Goal: Information Seeking & Learning: Learn about a topic

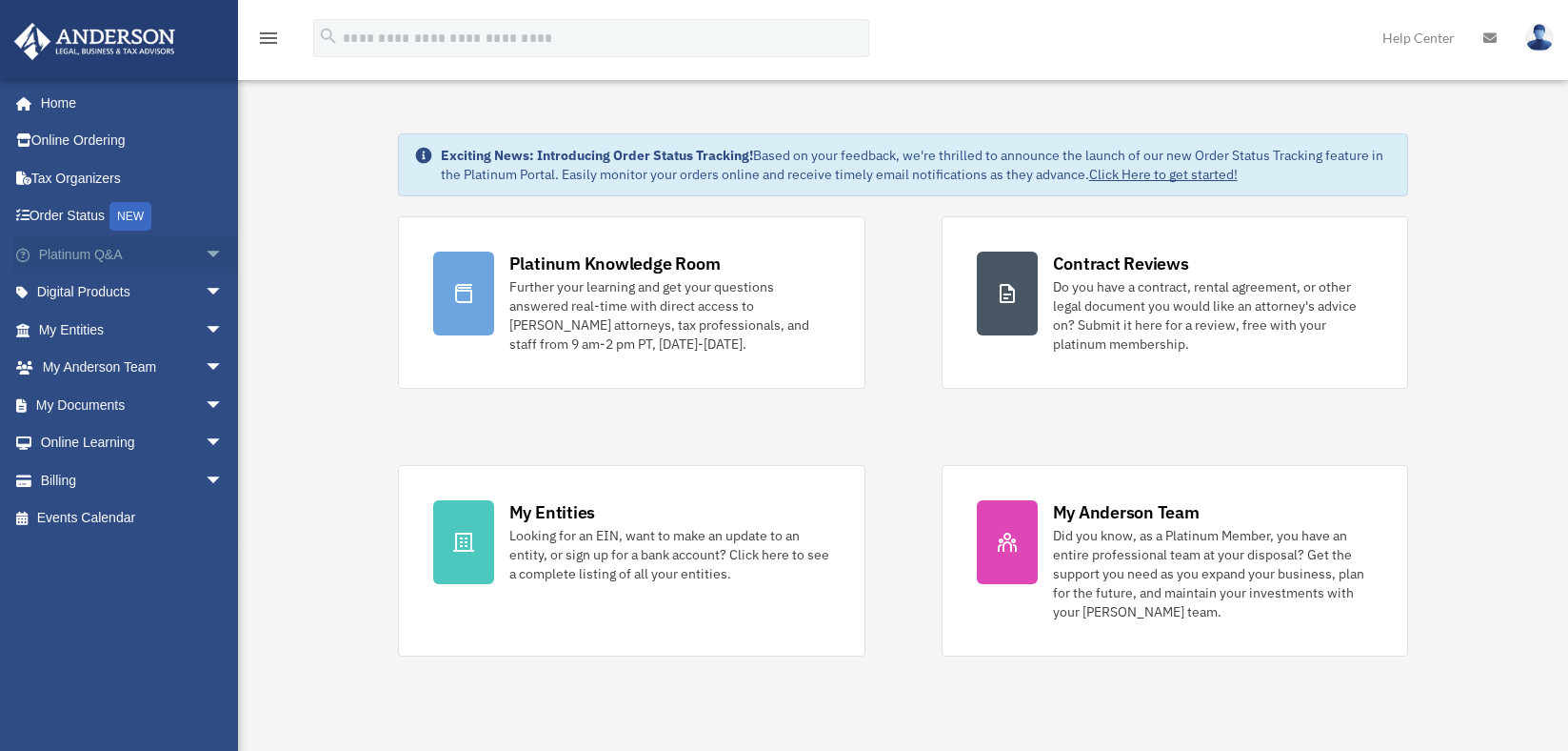
click at [204, 252] on span "arrow_drop_down" at bounding box center [223, 254] width 38 height 39
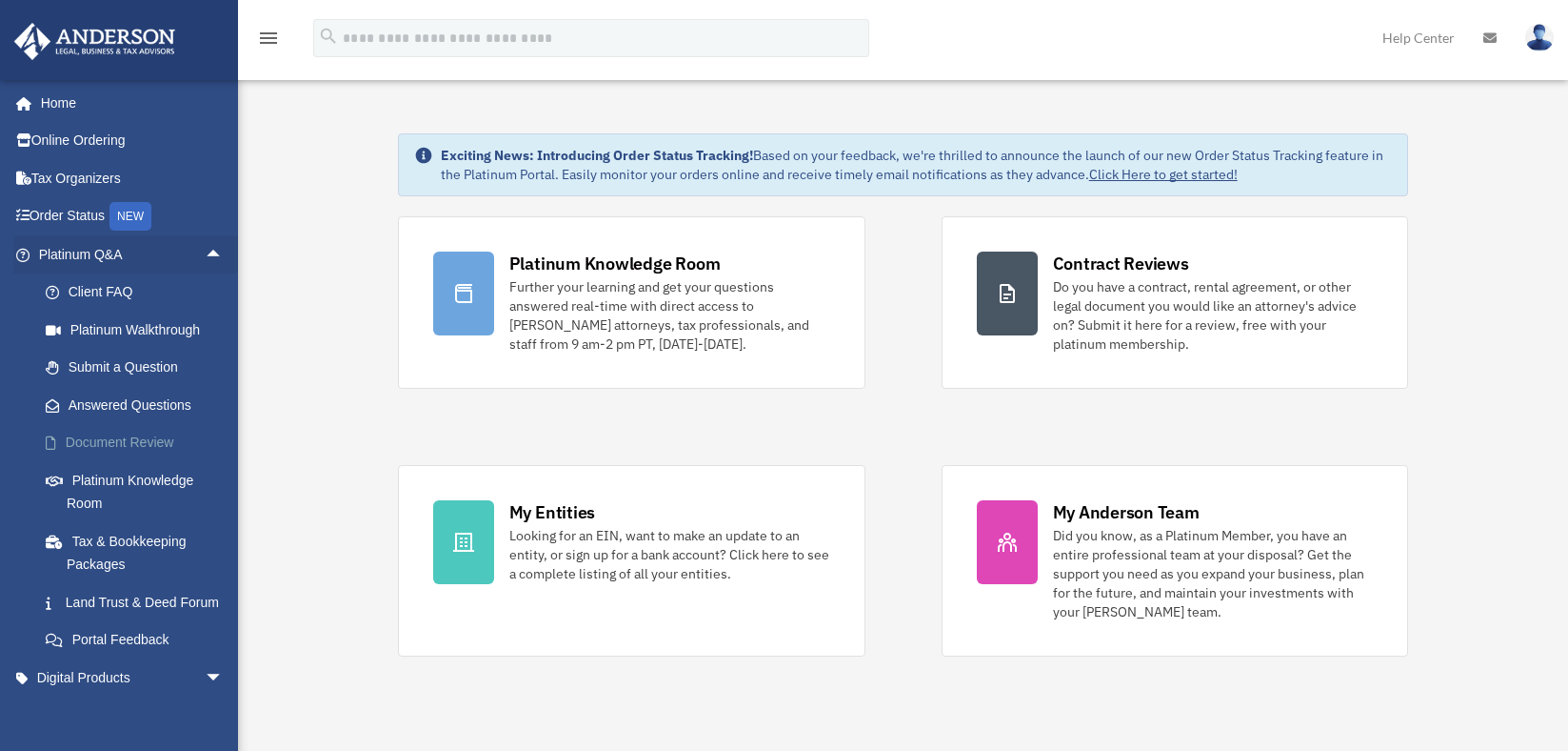
scroll to position [96, 0]
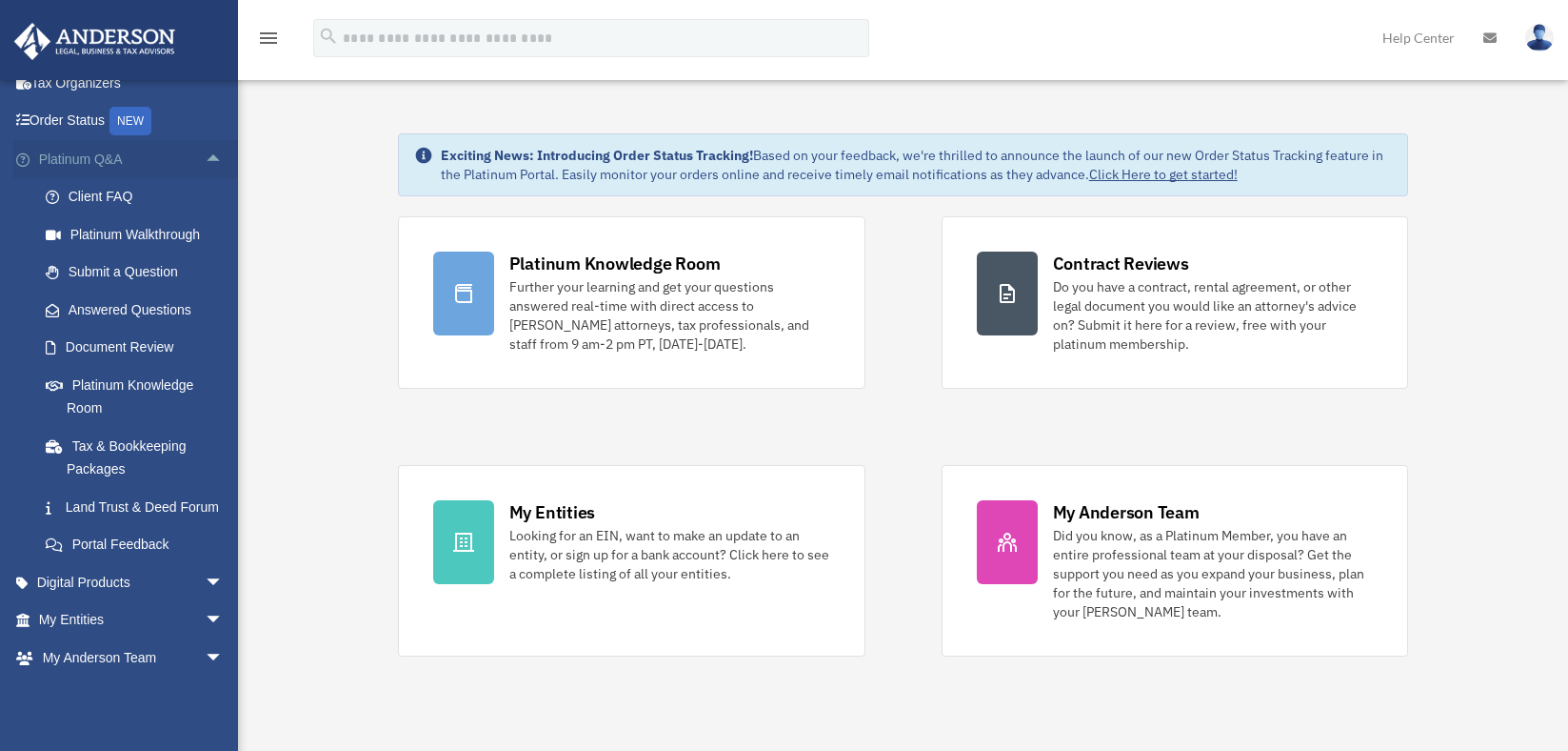
click at [204, 158] on span "arrow_drop_up" at bounding box center [223, 159] width 38 height 39
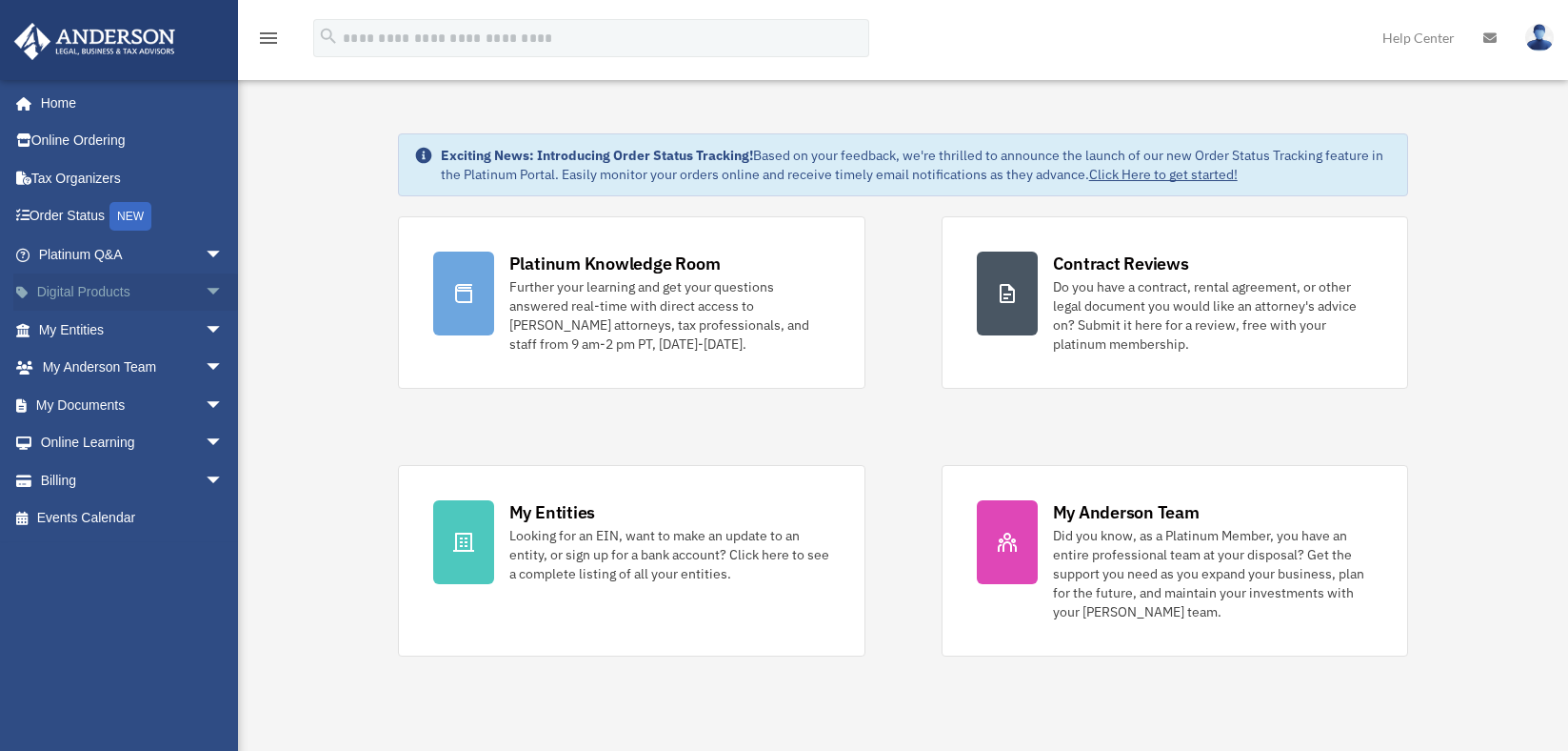
click at [204, 292] on span "arrow_drop_down" at bounding box center [223, 292] width 38 height 39
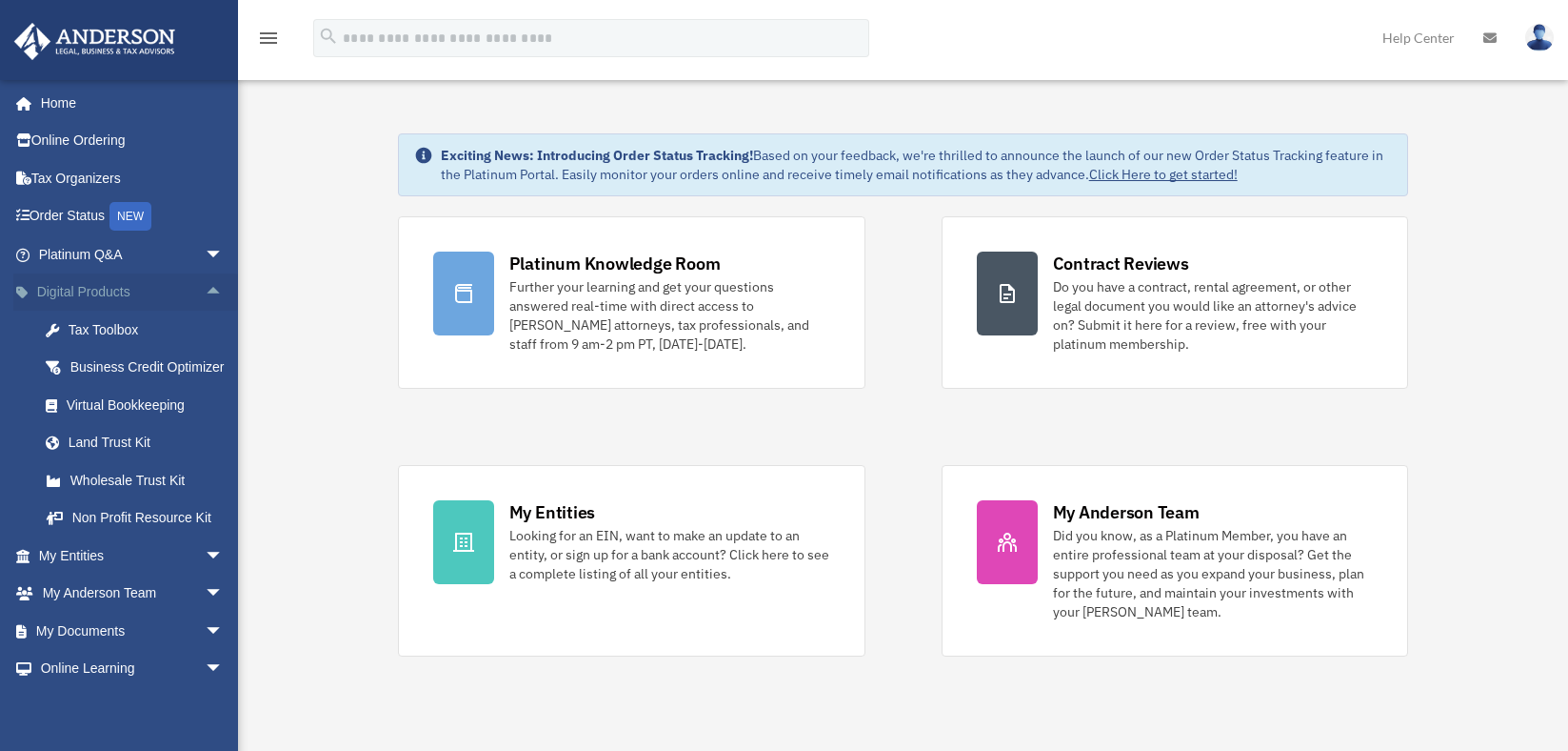
click at [206, 291] on span "arrow_drop_up" at bounding box center [223, 292] width 38 height 39
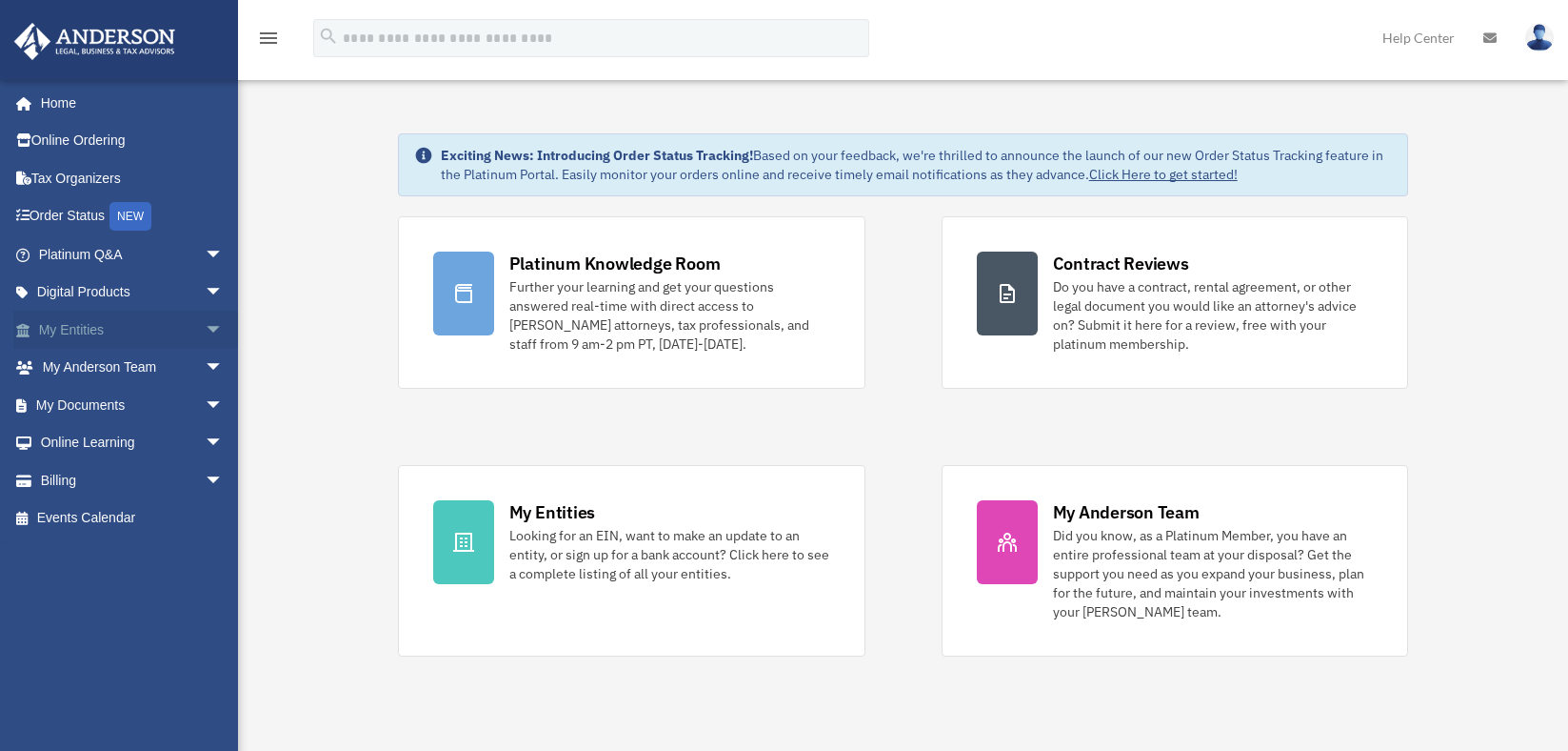
click at [204, 325] on span "arrow_drop_down" at bounding box center [223, 329] width 38 height 39
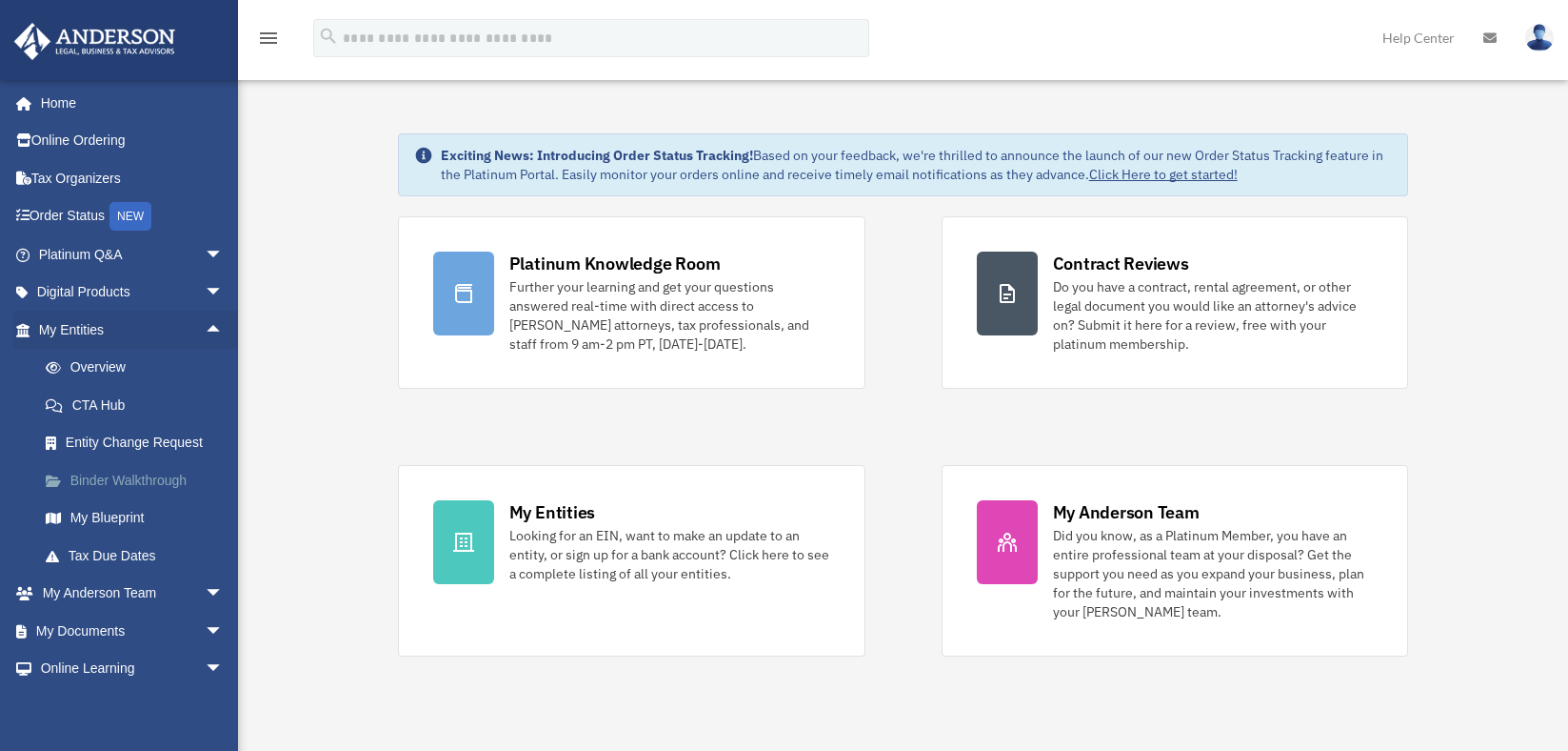
click at [91, 488] on link "Binder Walkthrough" at bounding box center [140, 480] width 225 height 38
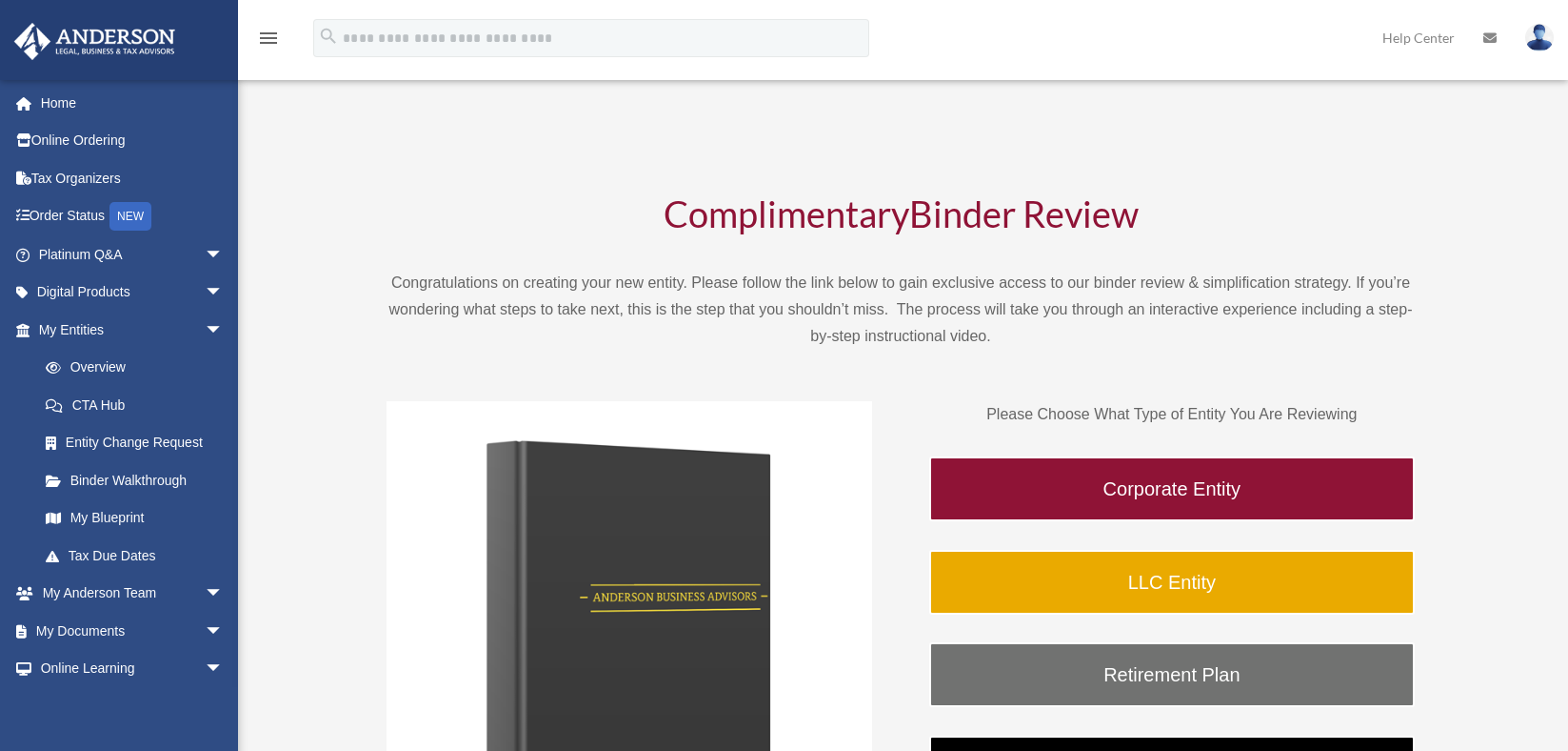
scroll to position [286, 0]
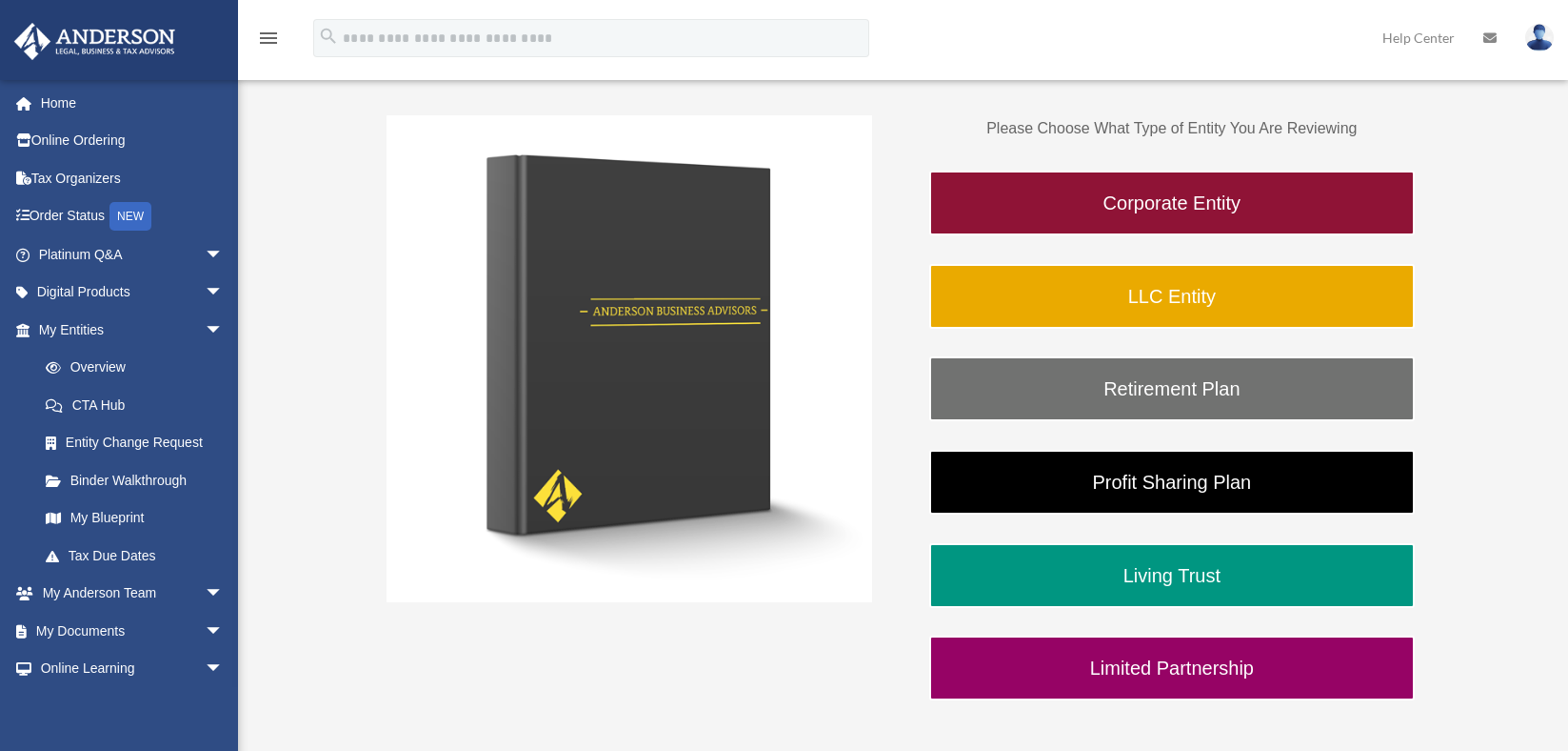
click at [897, 667] on div "Please Choose What Type of Entity You Are Reviewing Corporate Entity LLC Entity…" at bounding box center [900, 408] width 1028 height 636
click at [204, 328] on span "arrow_drop_down" at bounding box center [223, 329] width 38 height 39
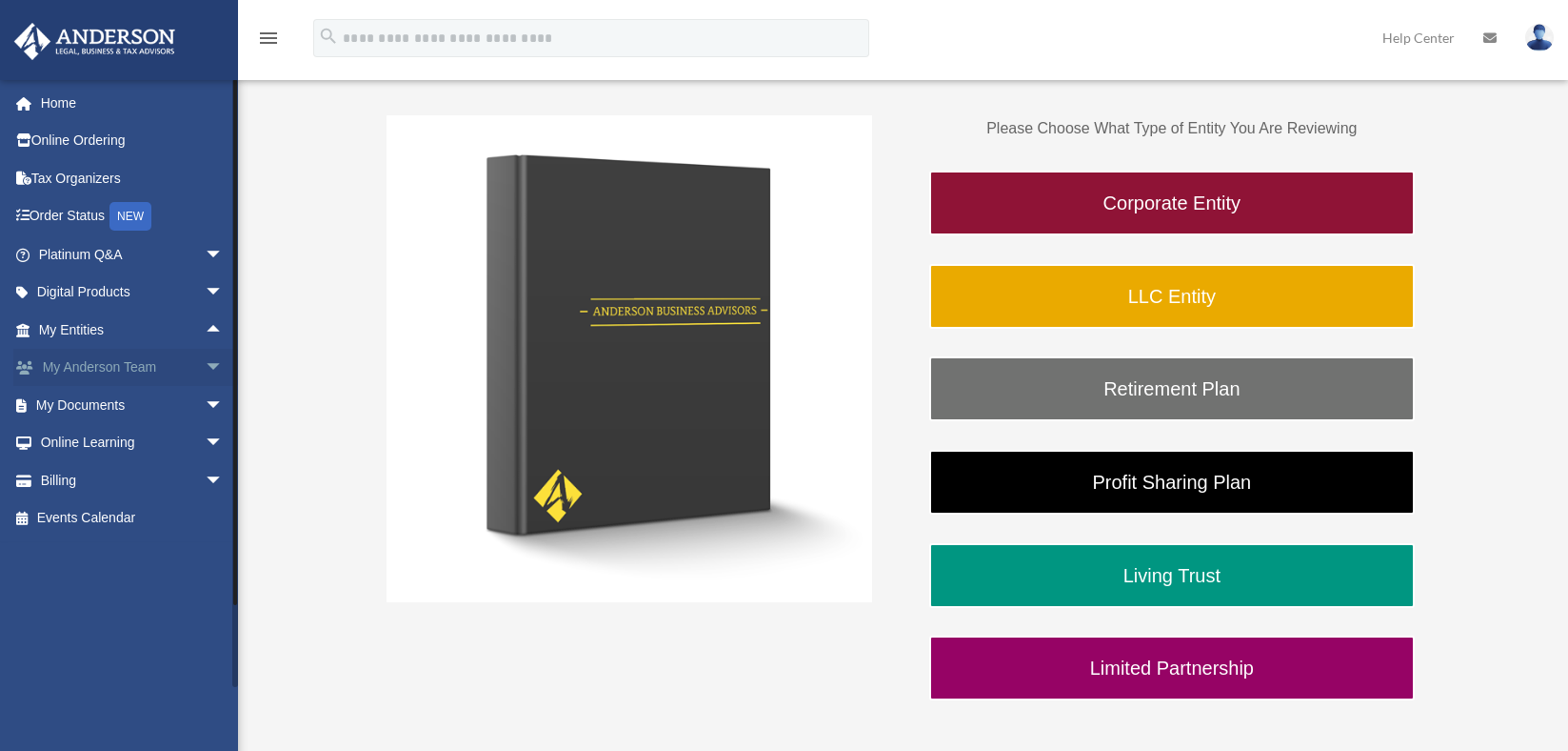
click at [204, 370] on span "arrow_drop_down" at bounding box center [223, 368] width 38 height 39
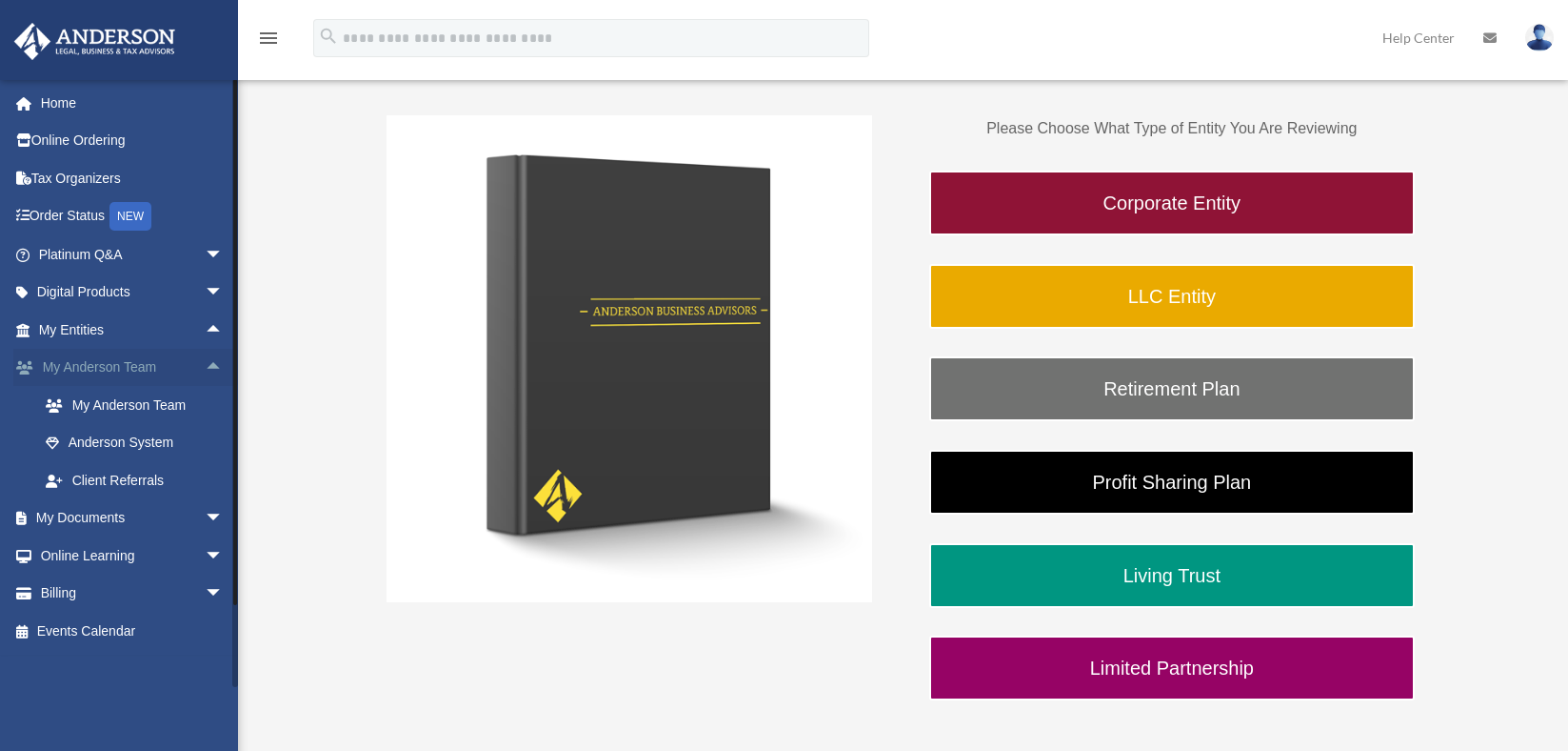
click at [204, 370] on span "arrow_drop_up" at bounding box center [223, 368] width 38 height 39
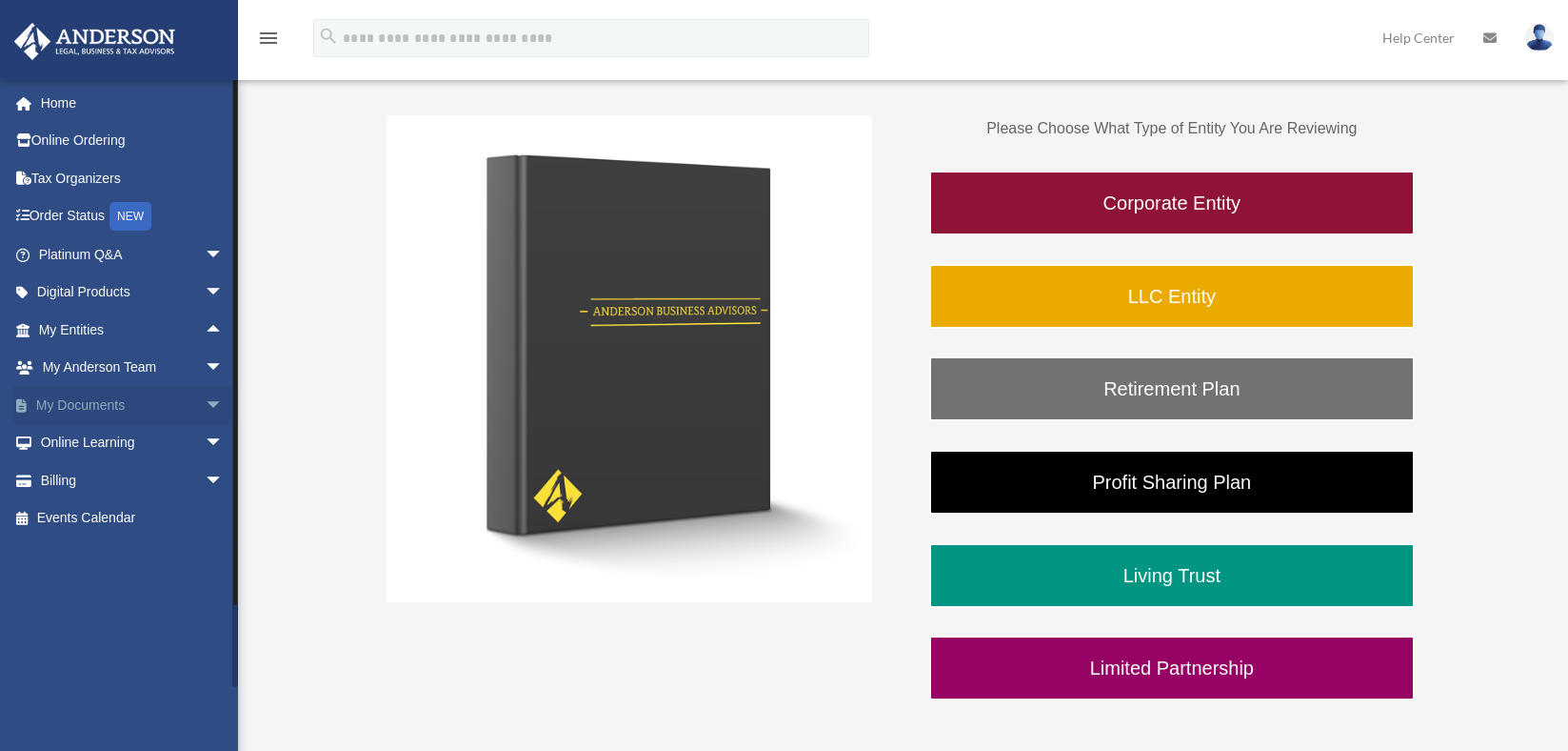
click at [209, 400] on span "arrow_drop_down" at bounding box center [223, 405] width 38 height 39
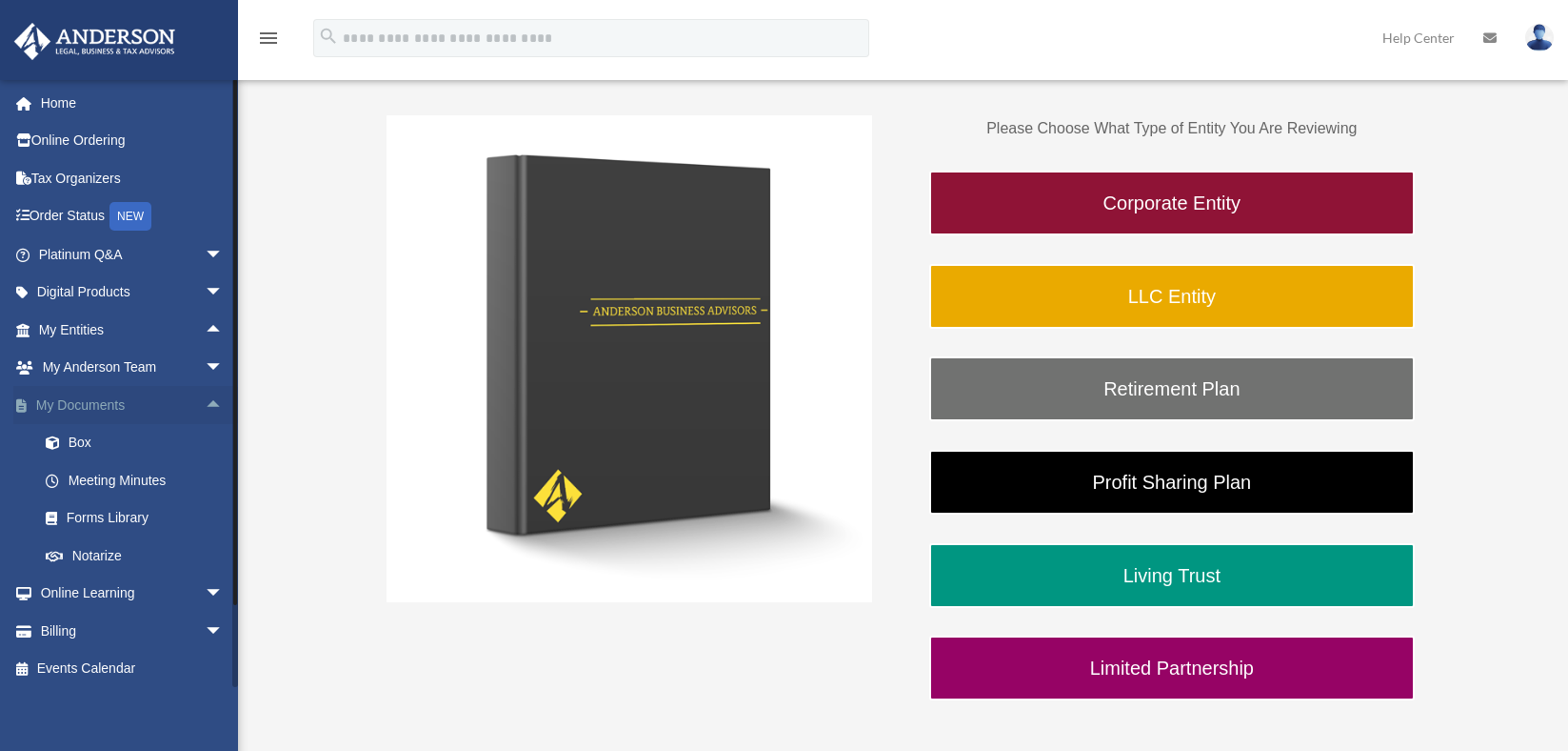
click at [204, 409] on span "arrow_drop_up" at bounding box center [223, 405] width 38 height 39
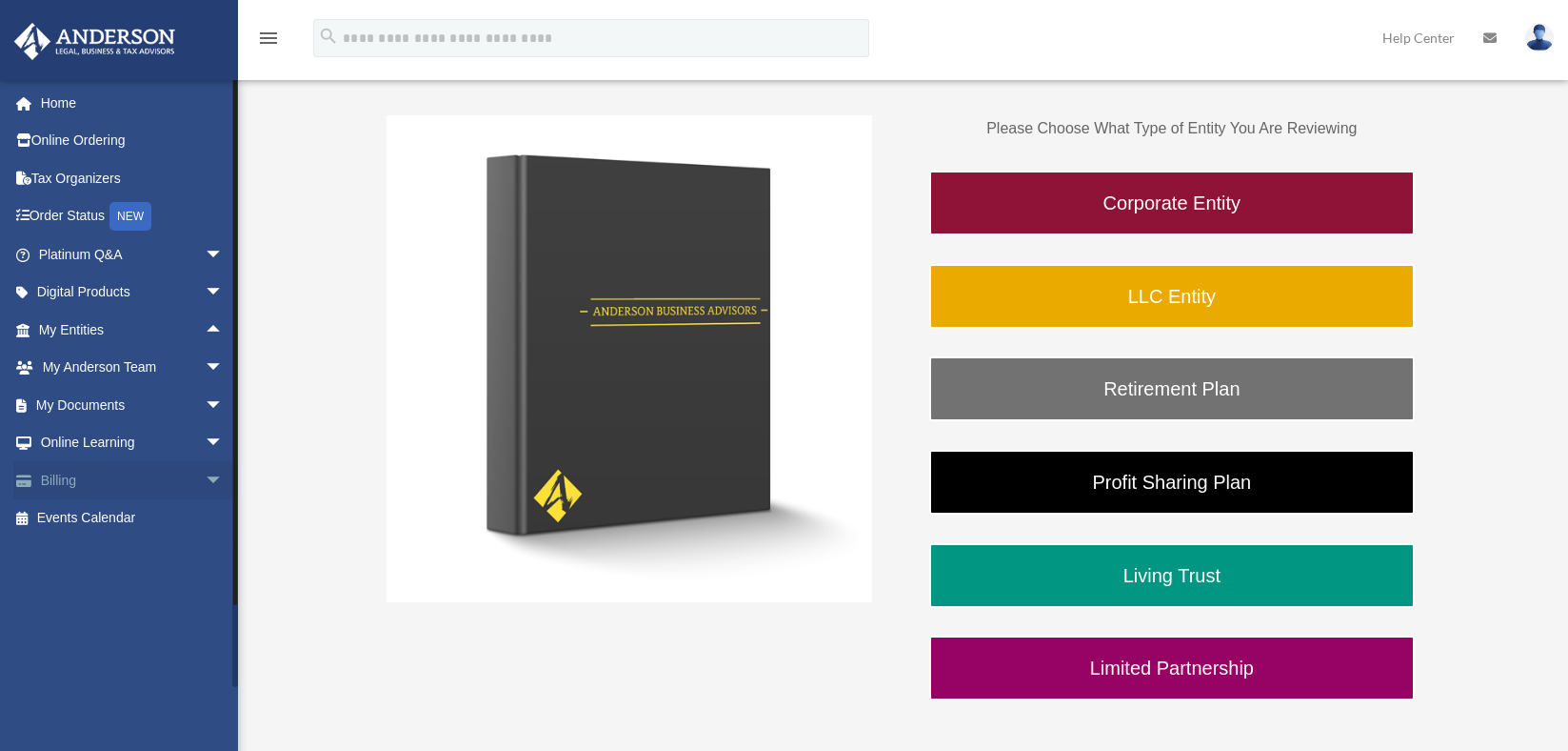
click at [204, 479] on span "arrow_drop_down" at bounding box center [223, 480] width 38 height 39
click at [204, 478] on span "arrow_drop_up" at bounding box center [223, 480] width 38 height 39
click at [204, 260] on span "arrow_drop_down" at bounding box center [223, 254] width 38 height 39
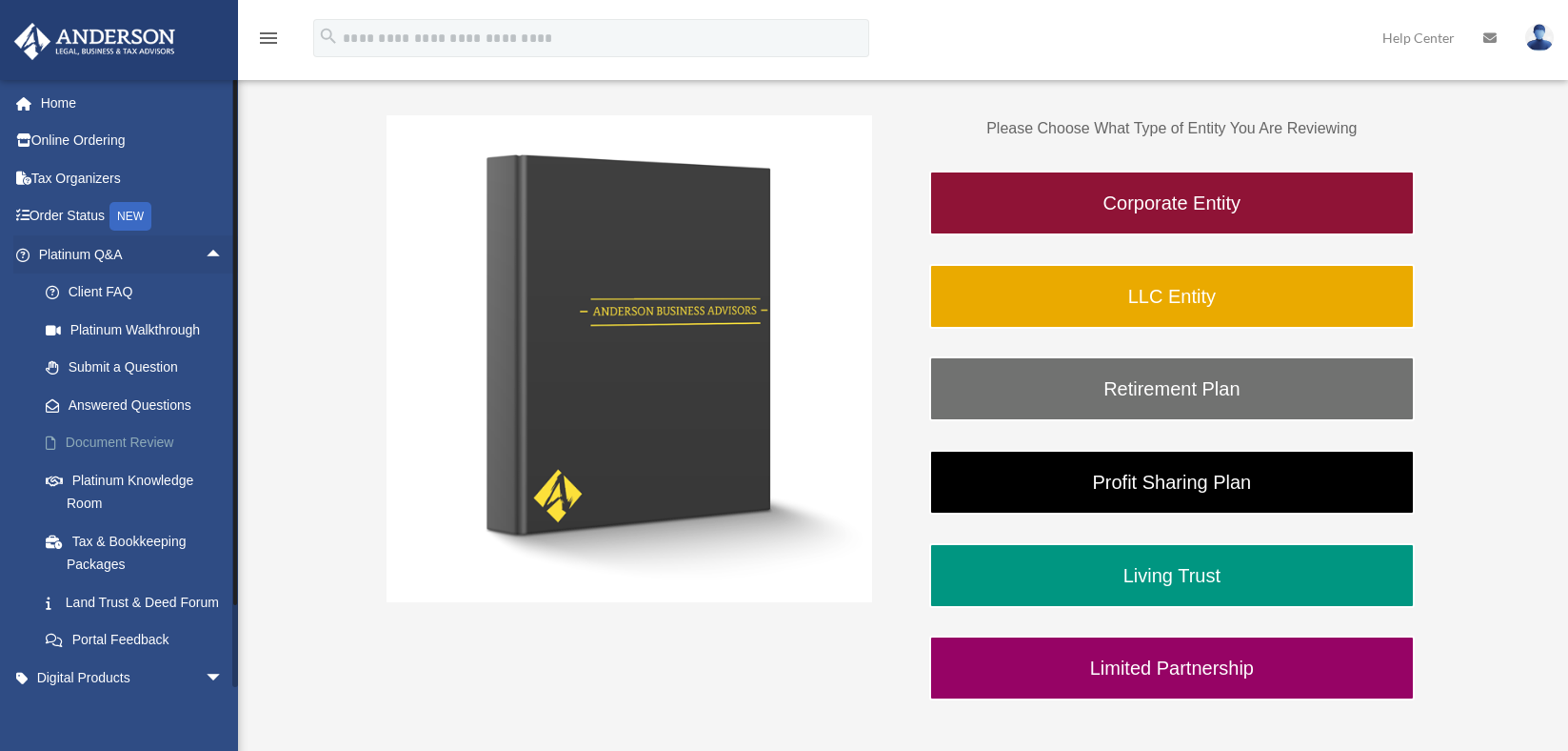
click at [142, 439] on link "Document Review" at bounding box center [140, 443] width 225 height 38
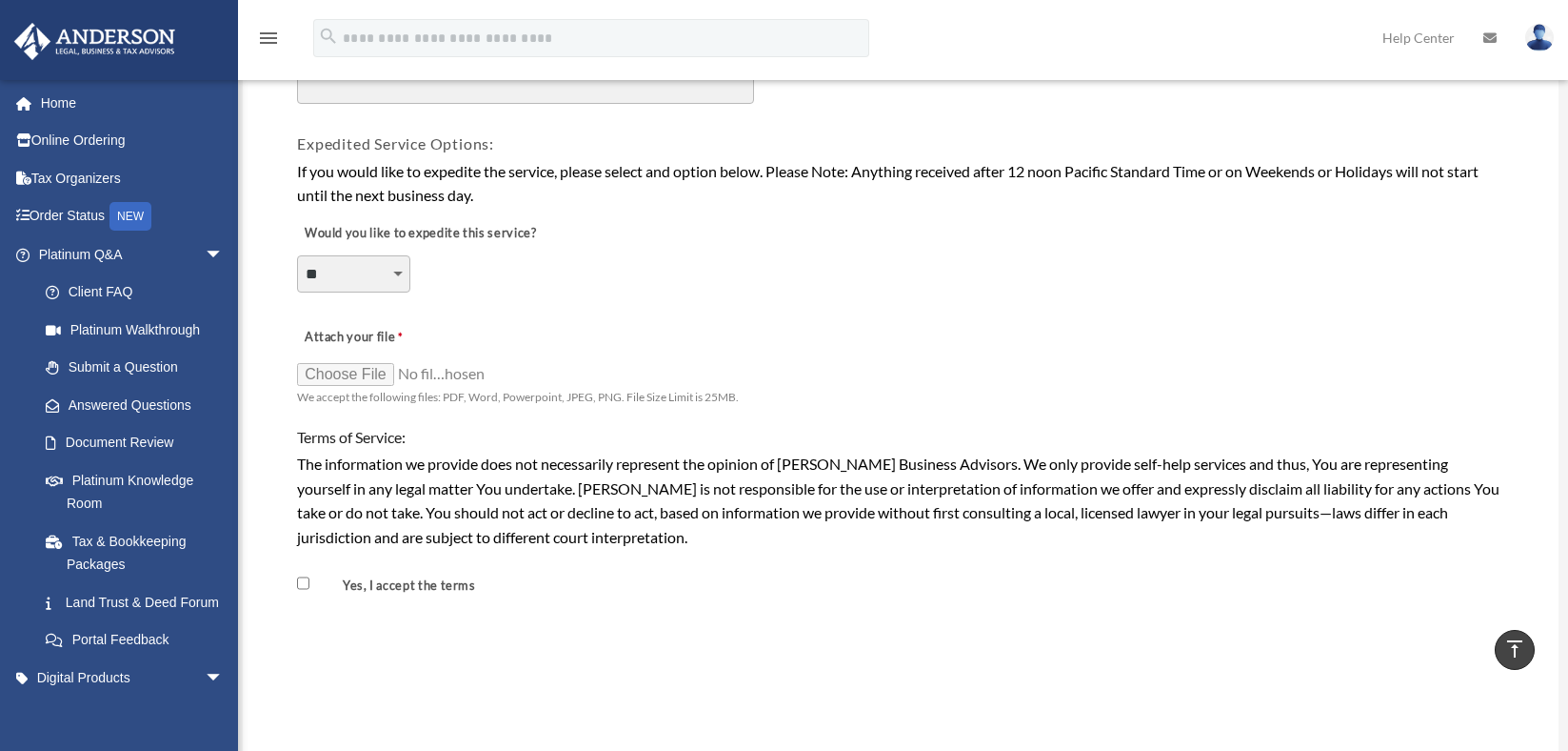
scroll to position [1332, 0]
click at [379, 271] on select "**********" at bounding box center [354, 274] width 114 height 36
select select "********"
click at [297, 256] on select "**********" at bounding box center [354, 274] width 114 height 36
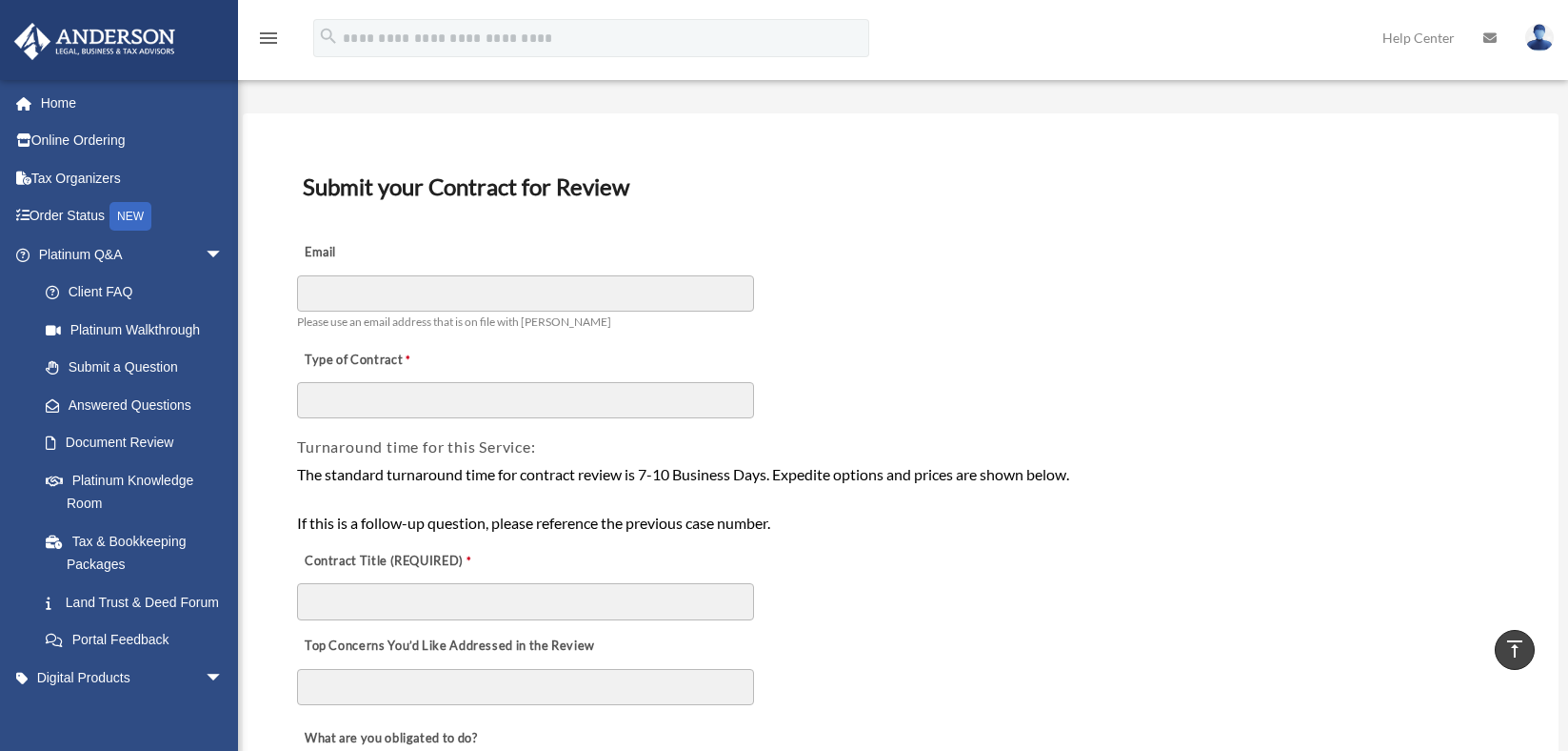
scroll to position [0, 0]
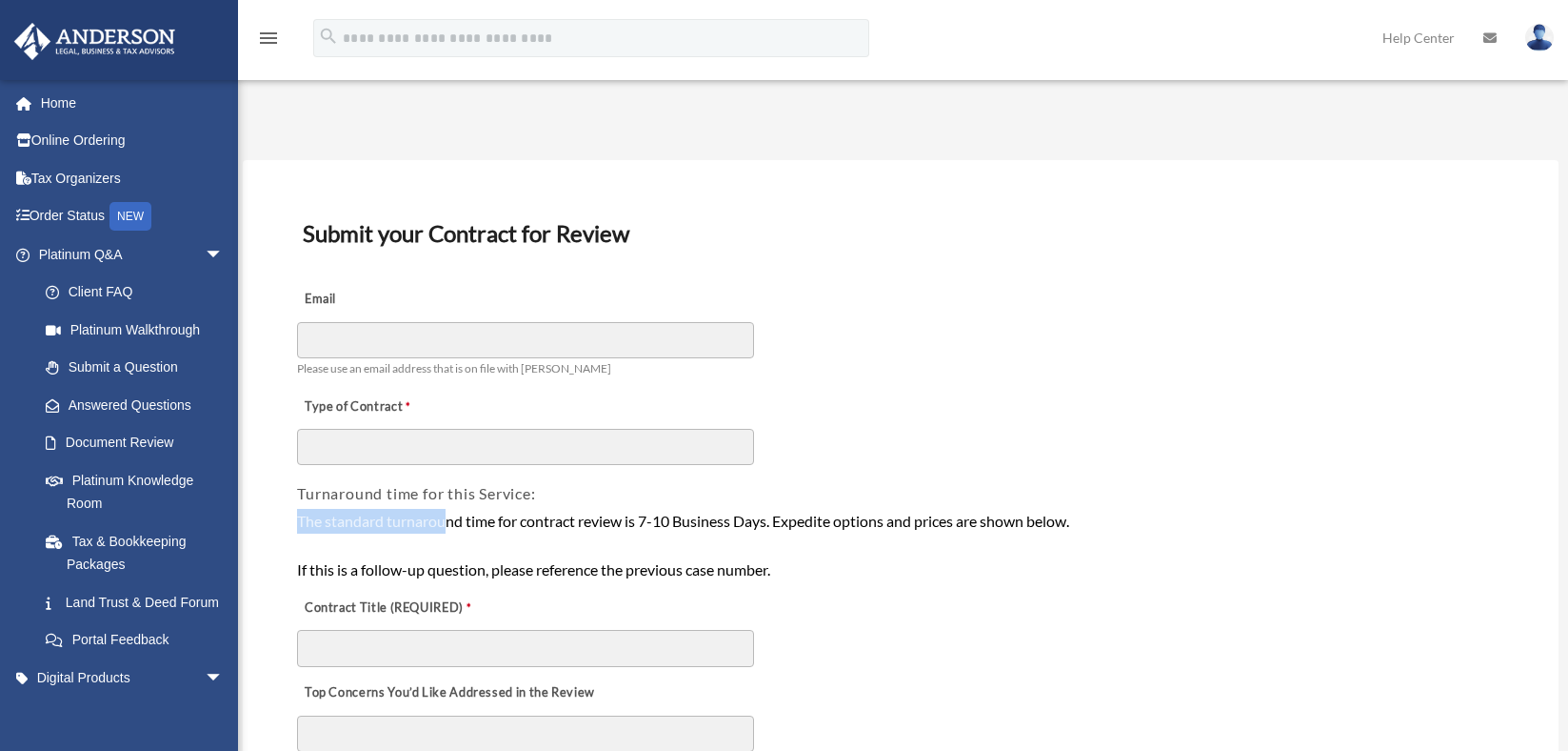
drag, startPoint x: 297, startPoint y: 522, endPoint x: 452, endPoint y: 522, distance: 155.0
click at [452, 522] on div "The standard turnaround time for contract review is 7-10 Business Days. Expedit…" at bounding box center [900, 546] width 1206 height 74
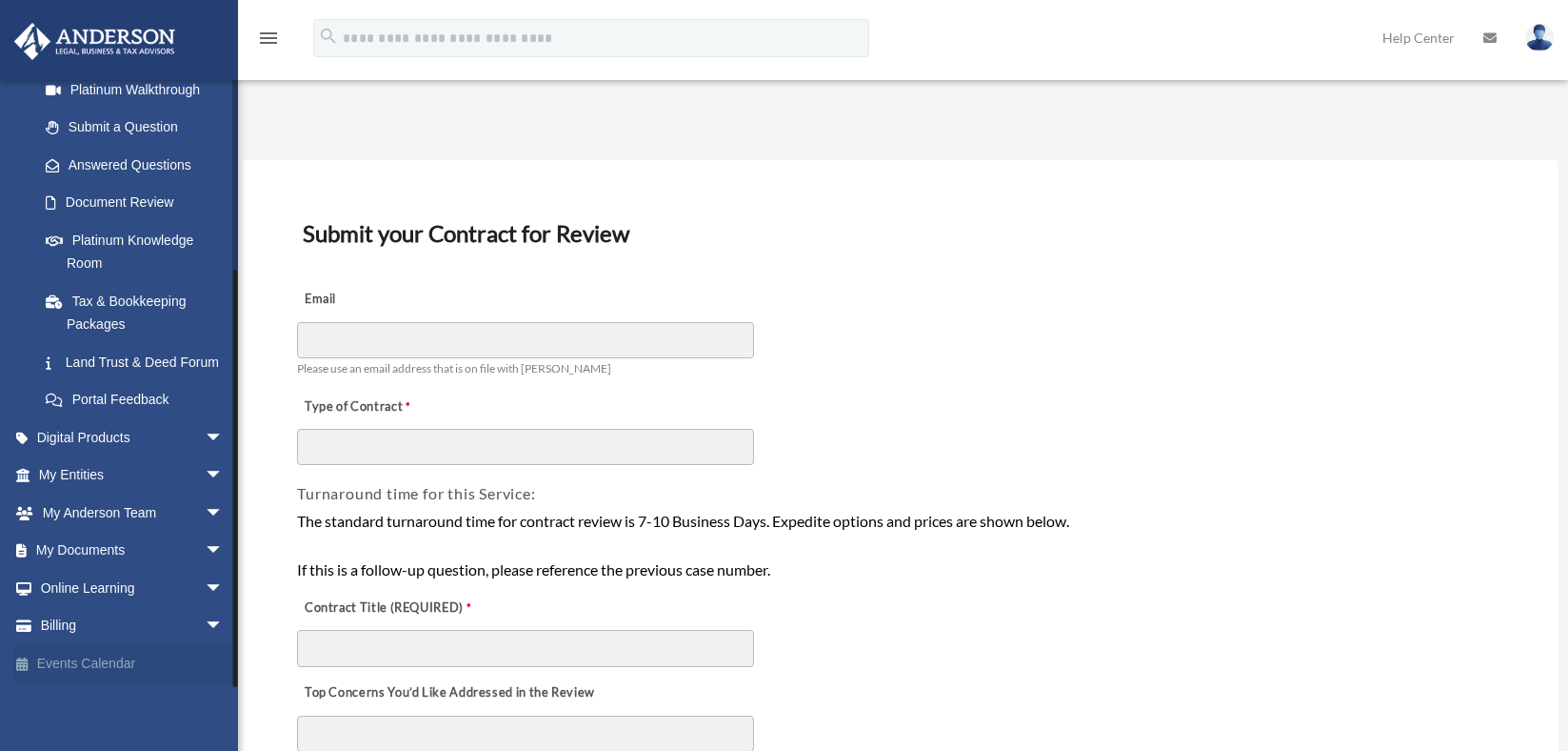
click at [74, 665] on link "Events Calendar" at bounding box center [133, 663] width 239 height 38
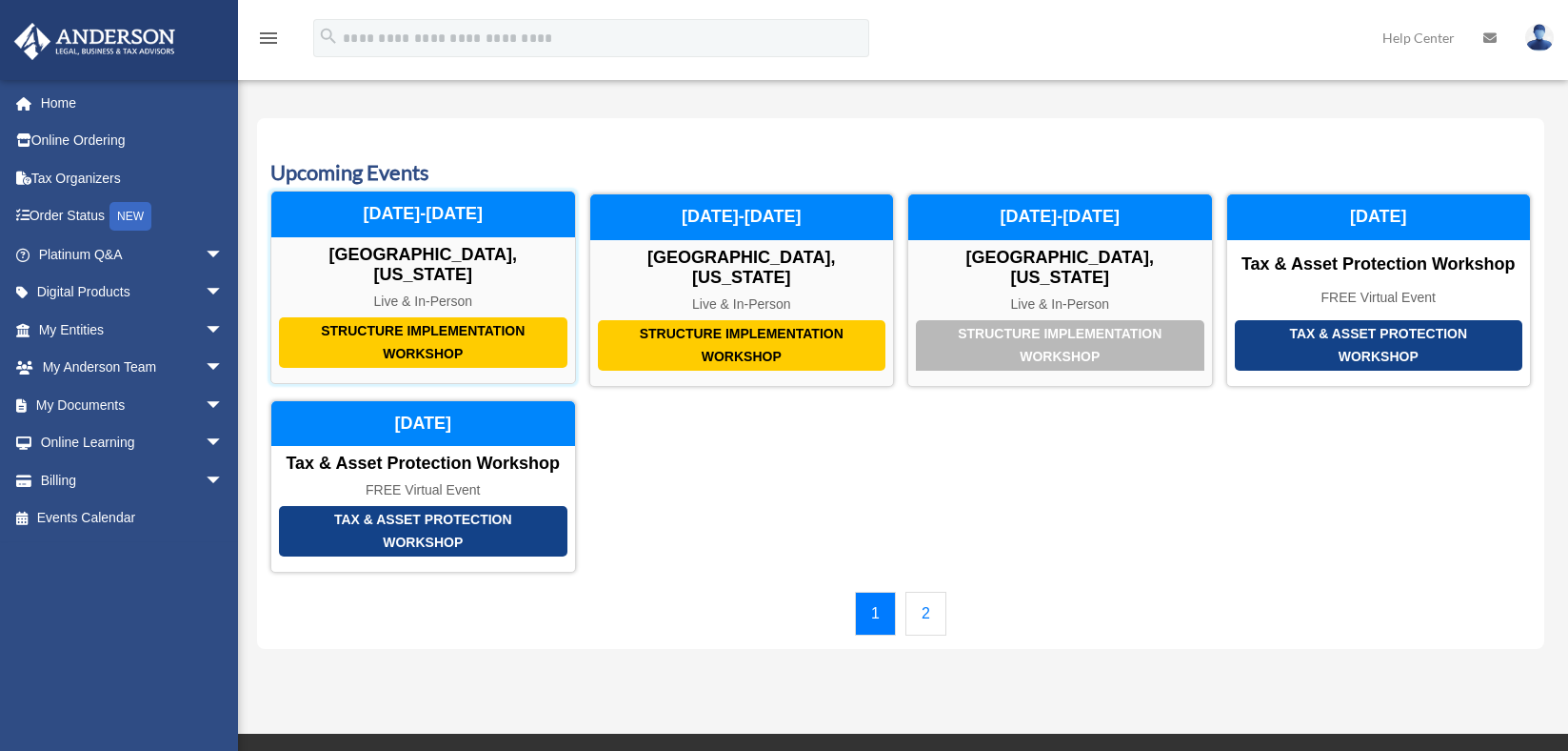
click at [416, 267] on div "Structure Implementation Workshop [GEOGRAPHIC_DATA], [US_STATE] Live & In-Perso…" at bounding box center [423, 286] width 306 height 192
